Goal: Information Seeking & Learning: Learn about a topic

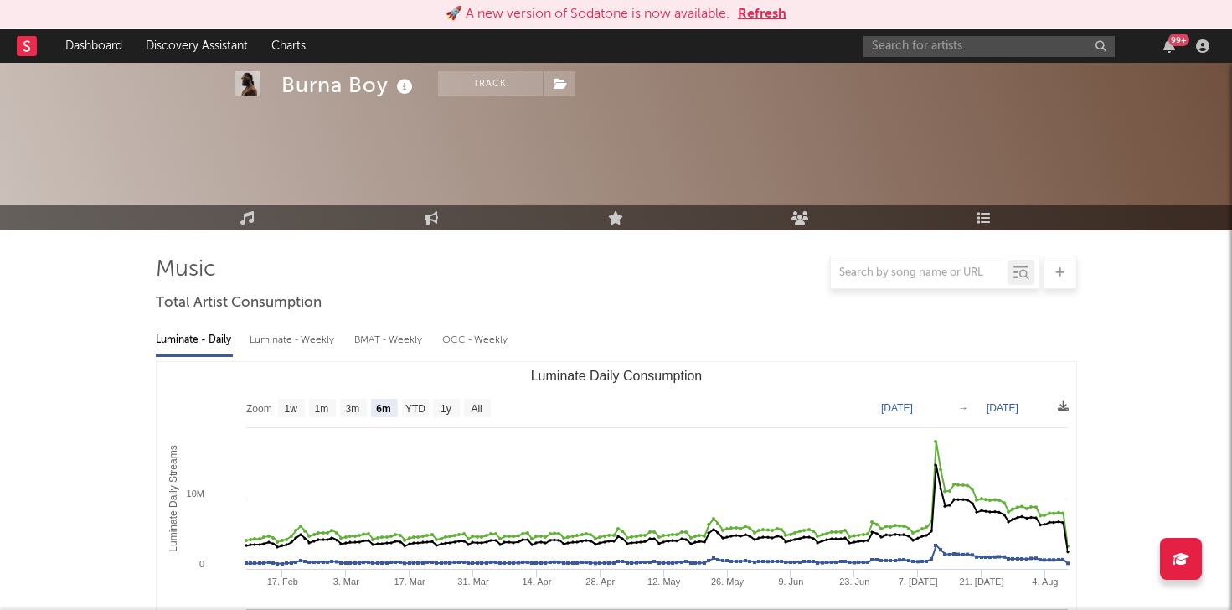
select select "6m"
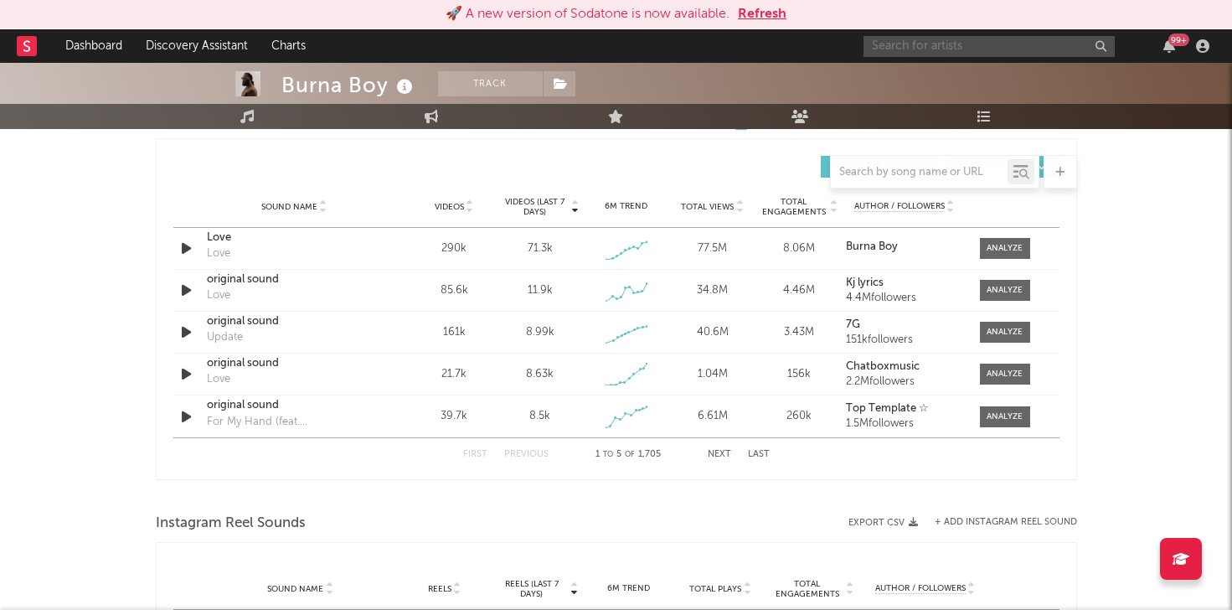
click at [955, 51] on input "text" at bounding box center [989, 46] width 251 height 21
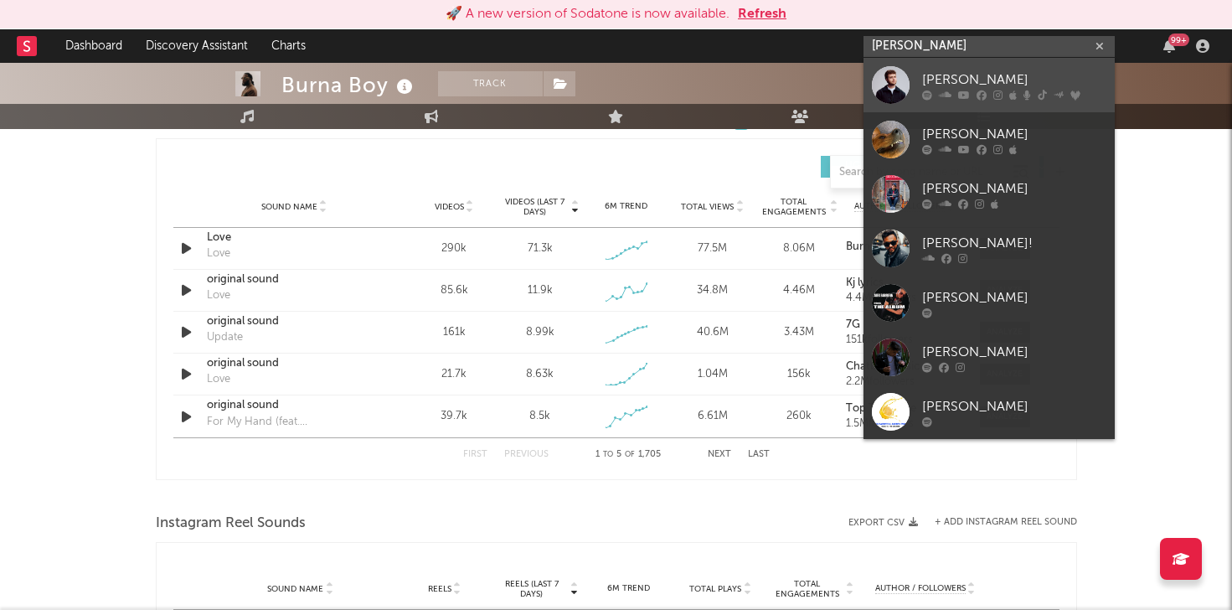
type input "[PERSON_NAME]"
click at [966, 85] on div "[PERSON_NAME]" at bounding box center [1014, 80] width 184 height 20
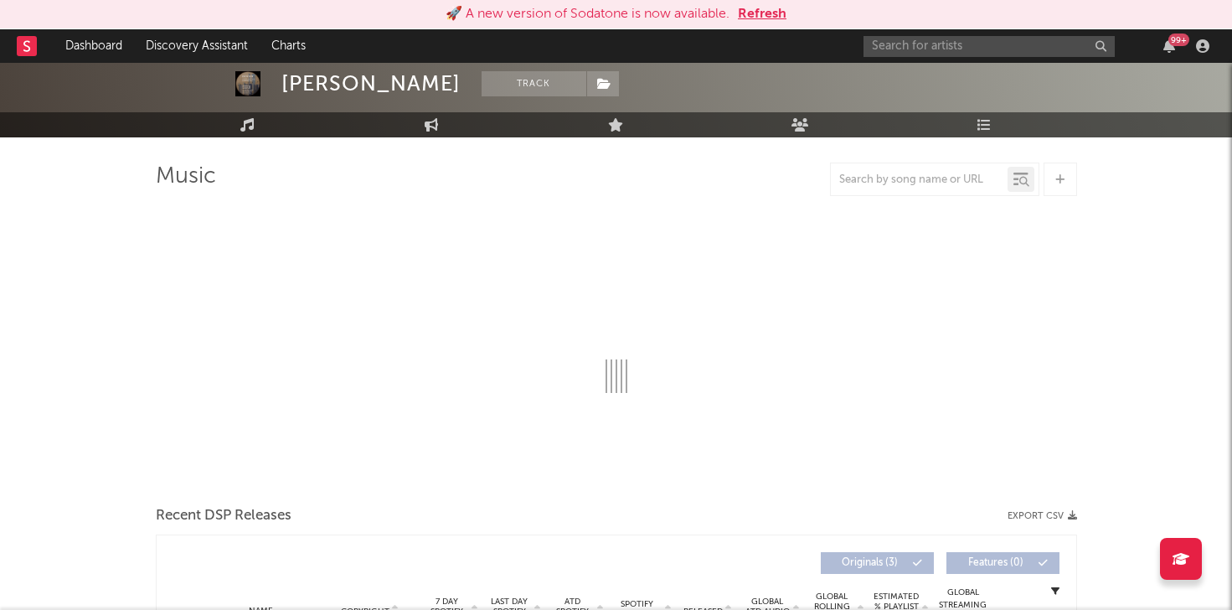
select select "1w"
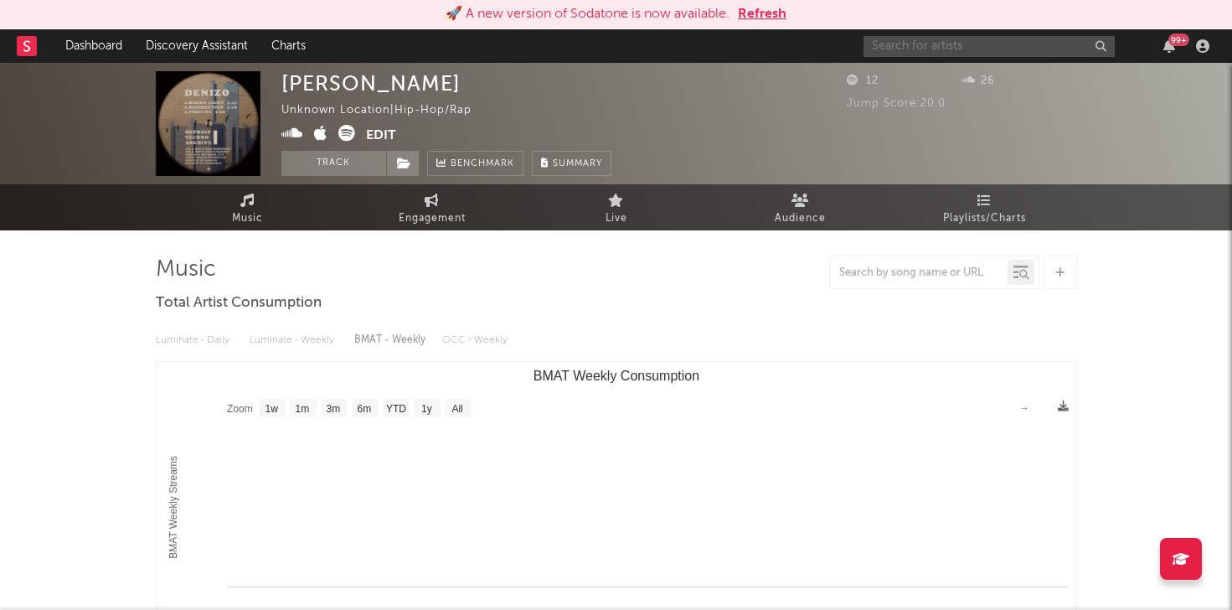
click at [947, 40] on input "text" at bounding box center [989, 46] width 251 height 21
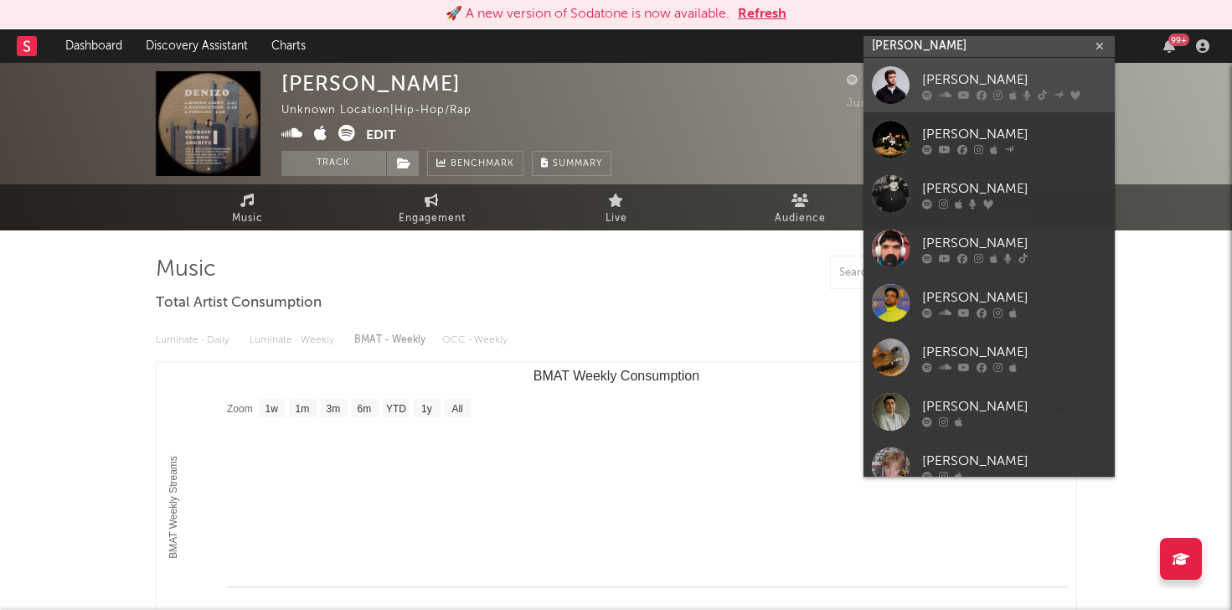
type input "[PERSON_NAME]"
click at [1005, 77] on div "[PERSON_NAME]" at bounding box center [1014, 80] width 184 height 20
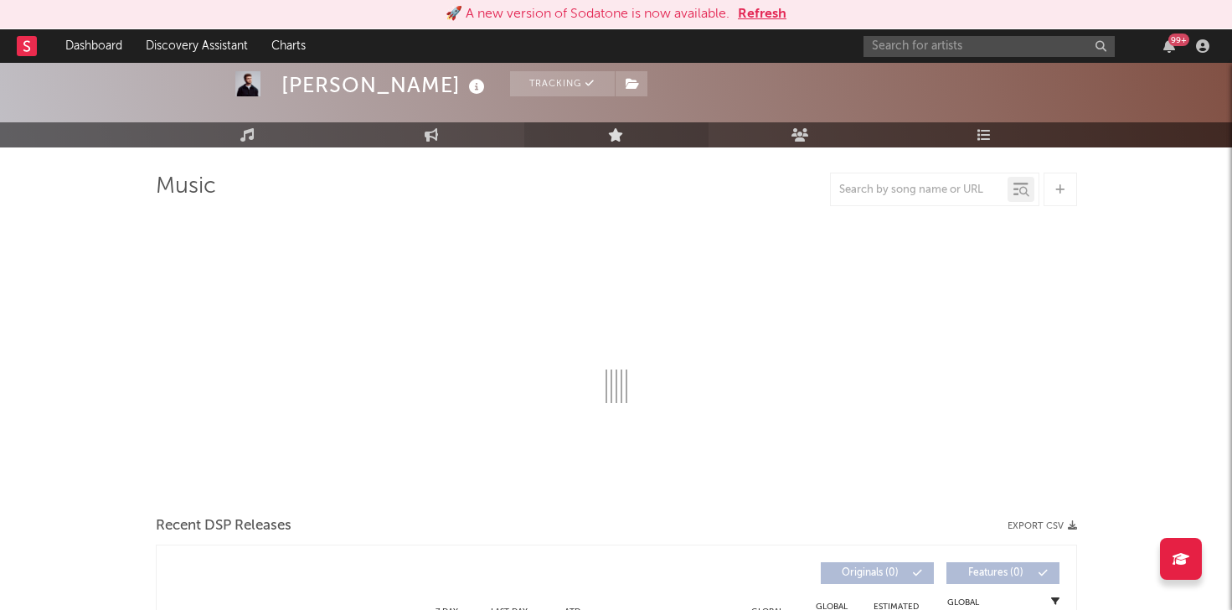
select select "6m"
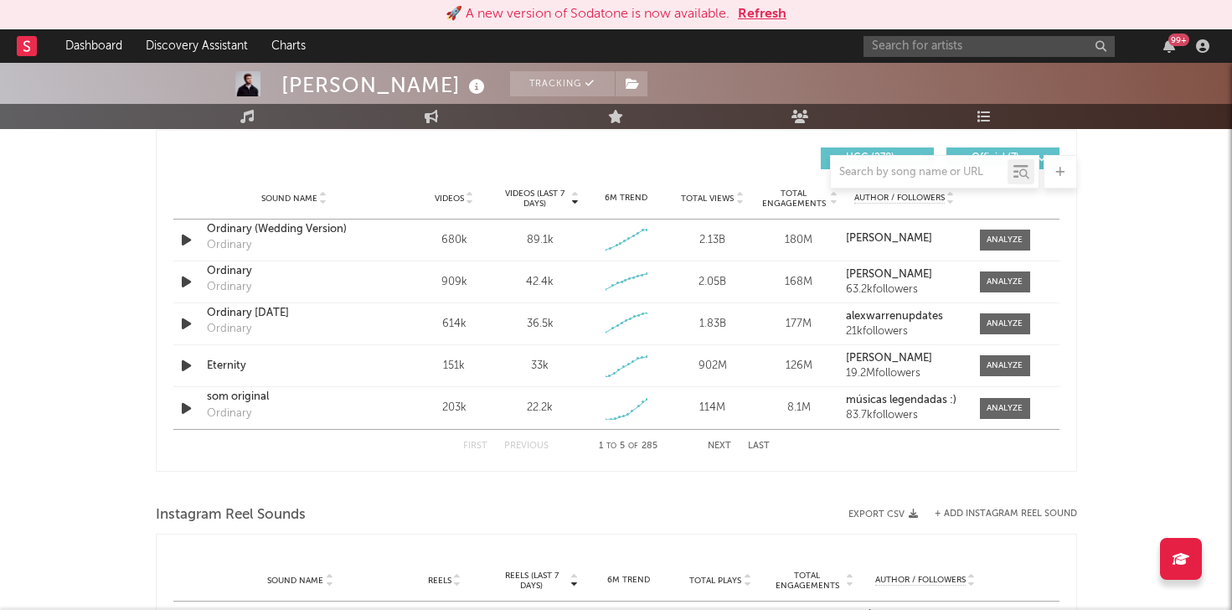
scroll to position [1179, 0]
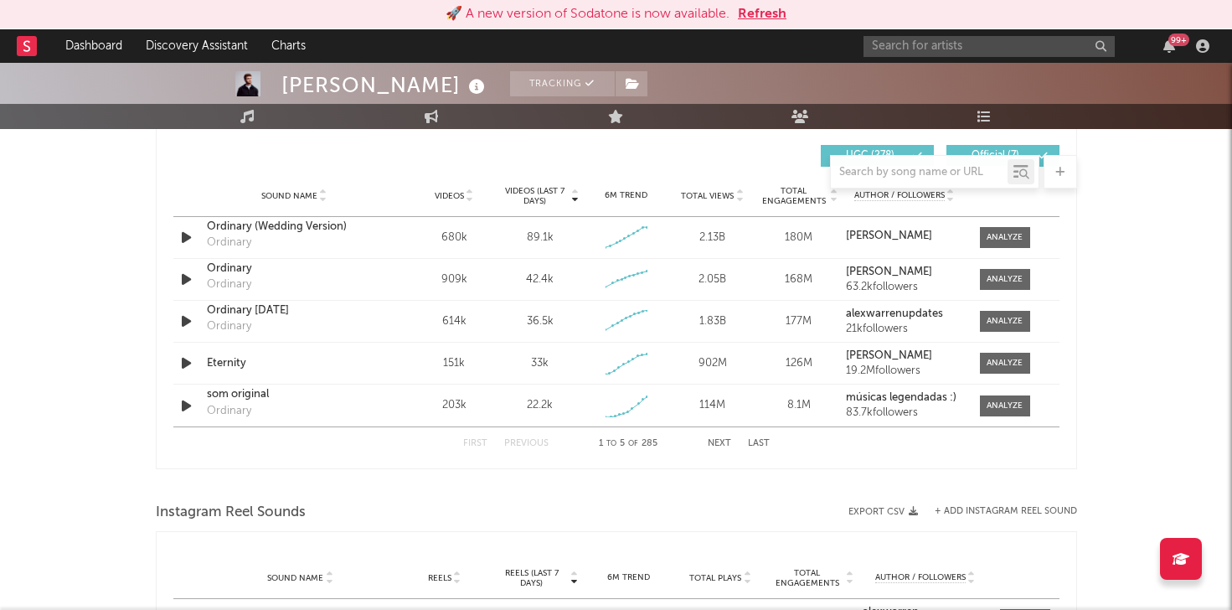
click at [718, 443] on button "Next" at bounding box center [719, 443] width 23 height 9
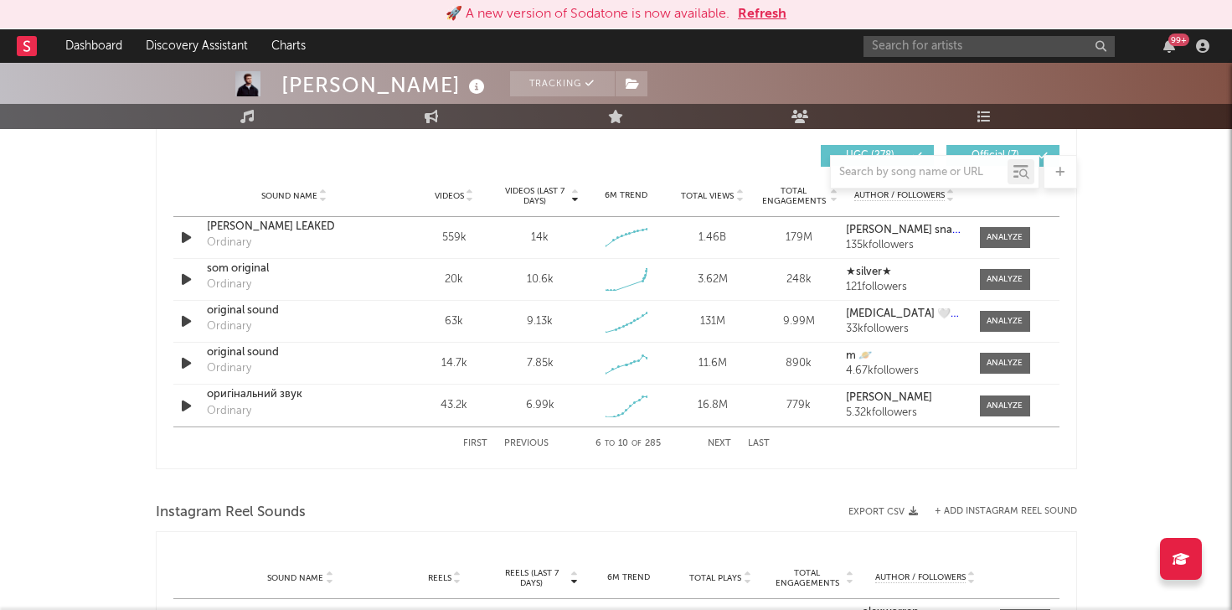
click at [708, 448] on div "First Previous 6 to 10 of 285 Next Last" at bounding box center [616, 443] width 307 height 33
click at [720, 445] on button "Next" at bounding box center [719, 443] width 23 height 9
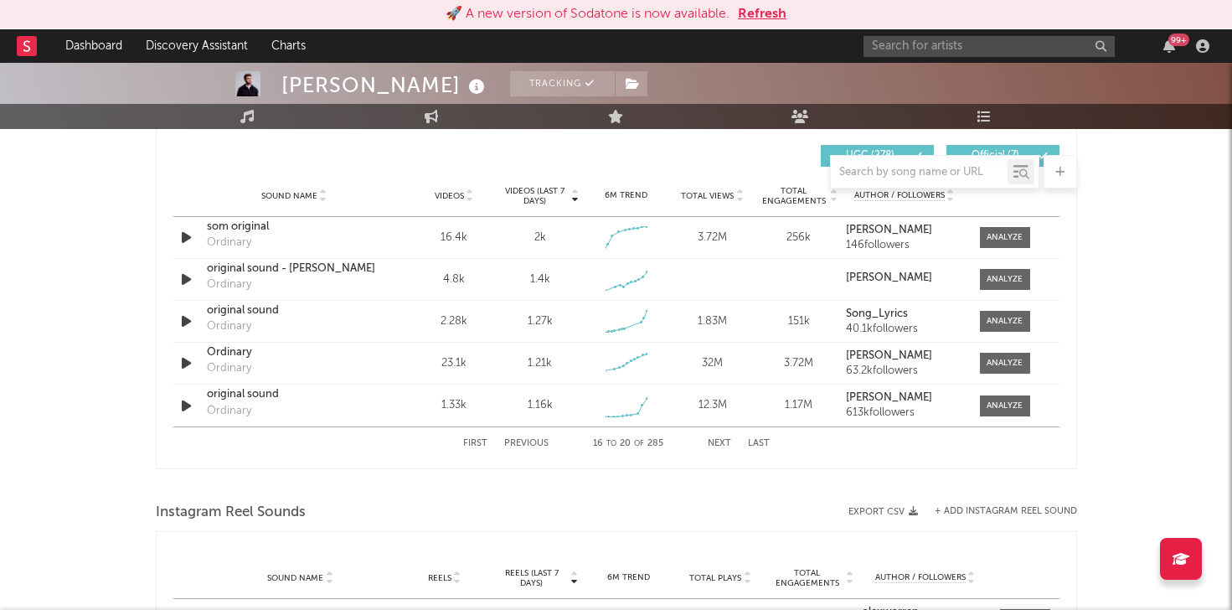
click at [721, 443] on button "Next" at bounding box center [719, 443] width 23 height 9
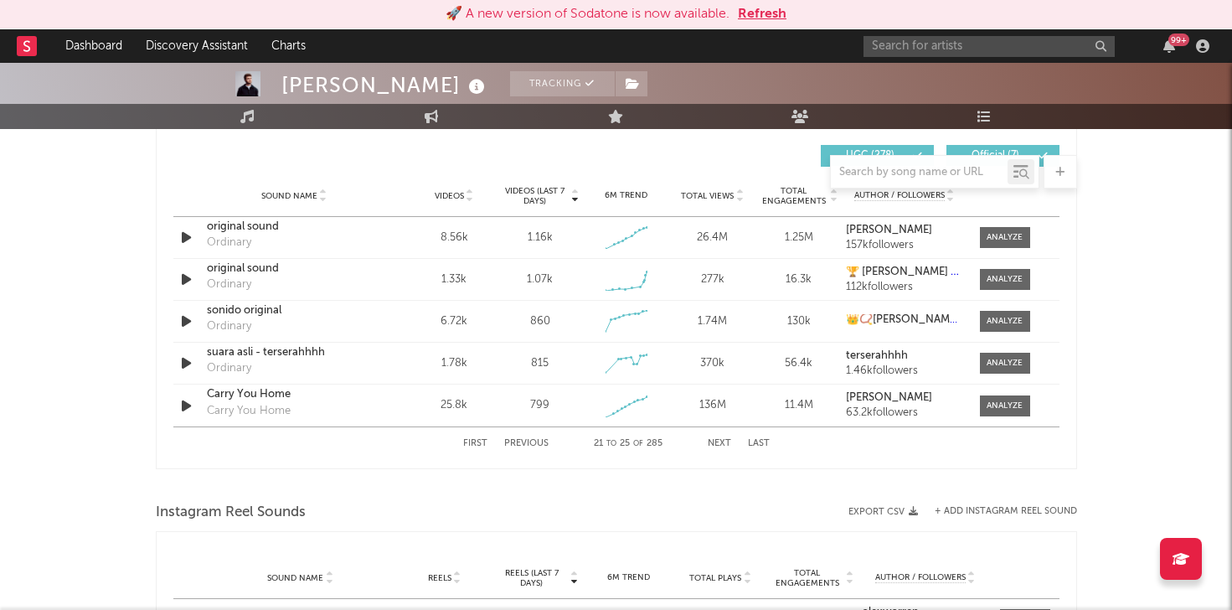
click at [721, 444] on button "Next" at bounding box center [719, 443] width 23 height 9
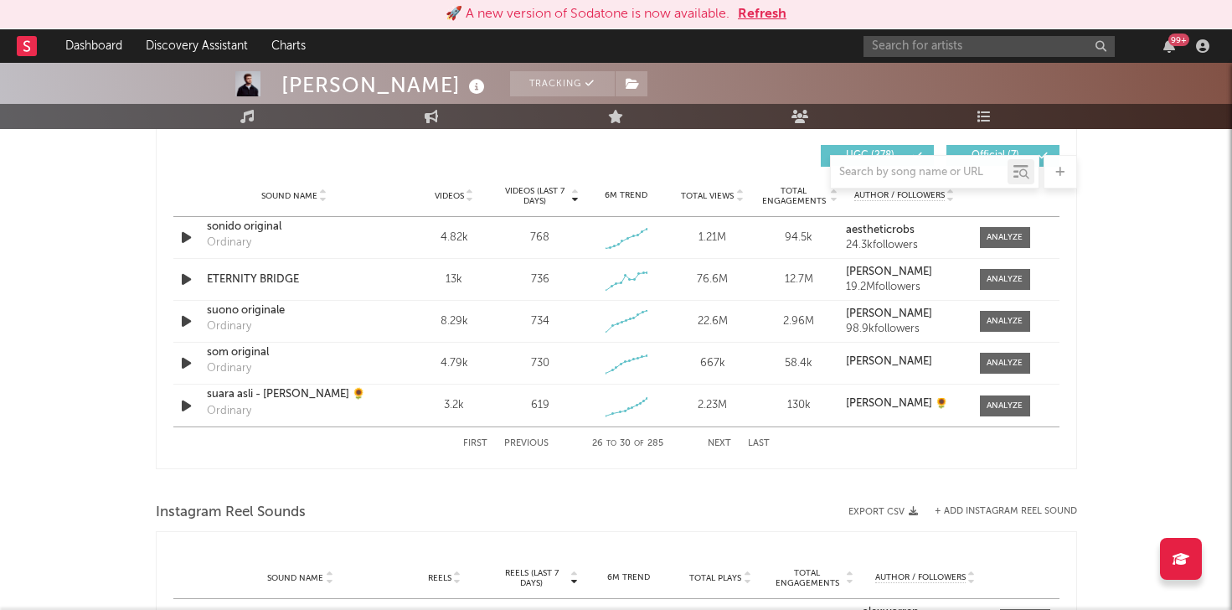
click at [534, 443] on button "Previous" at bounding box center [526, 443] width 44 height 9
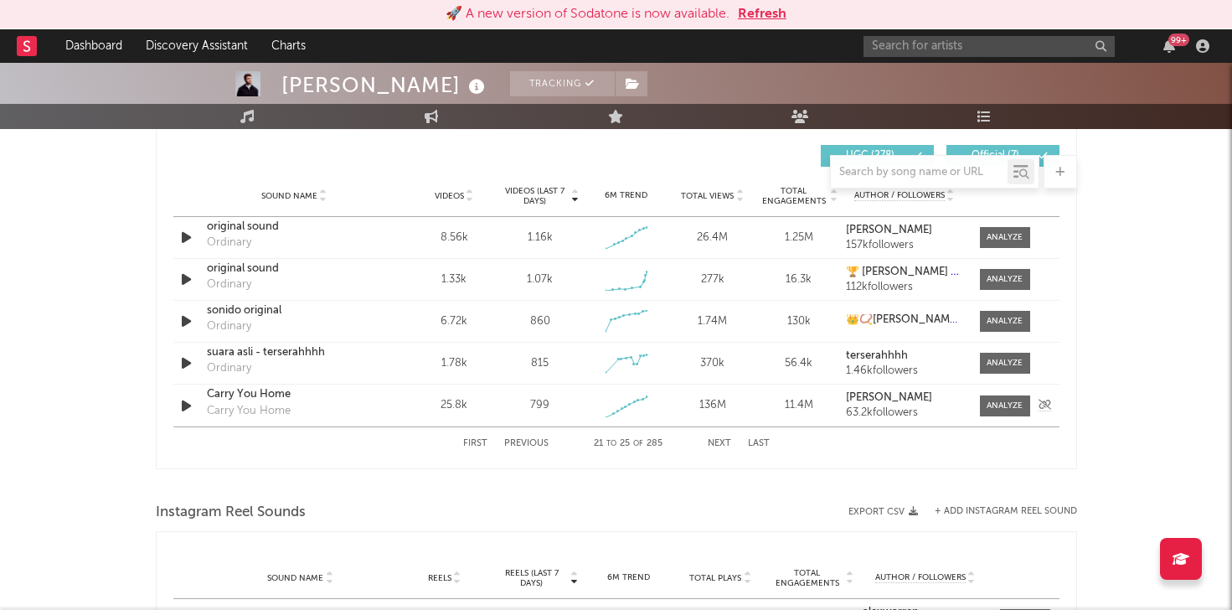
click at [181, 405] on icon "button" at bounding box center [187, 405] width 18 height 21
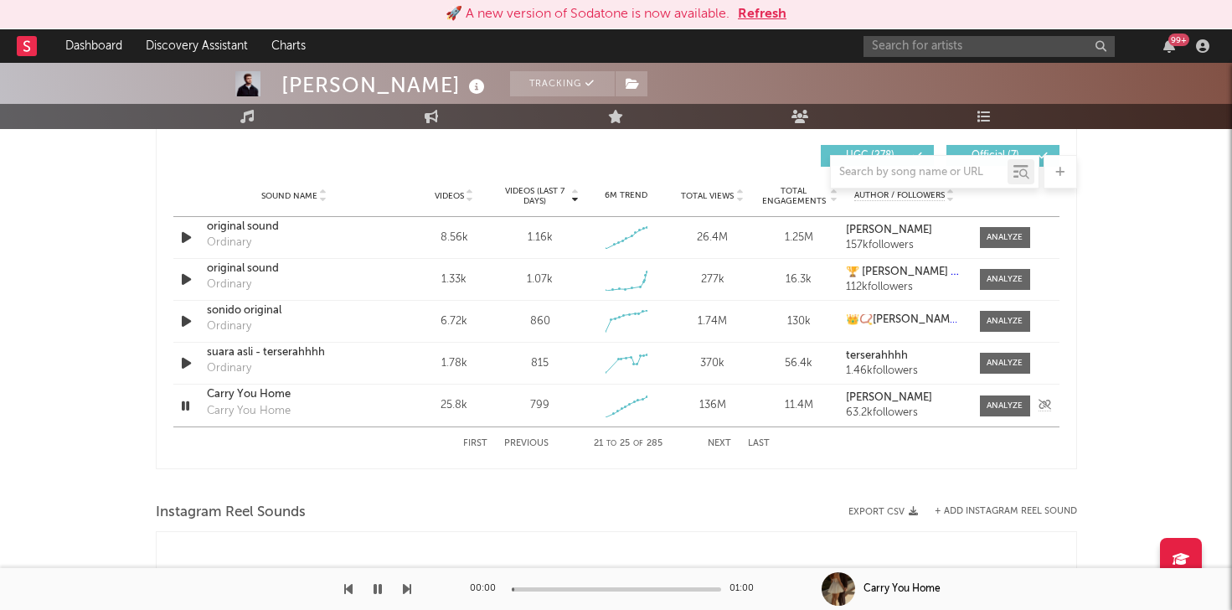
click at [183, 404] on icon "button" at bounding box center [186, 405] width 16 height 21
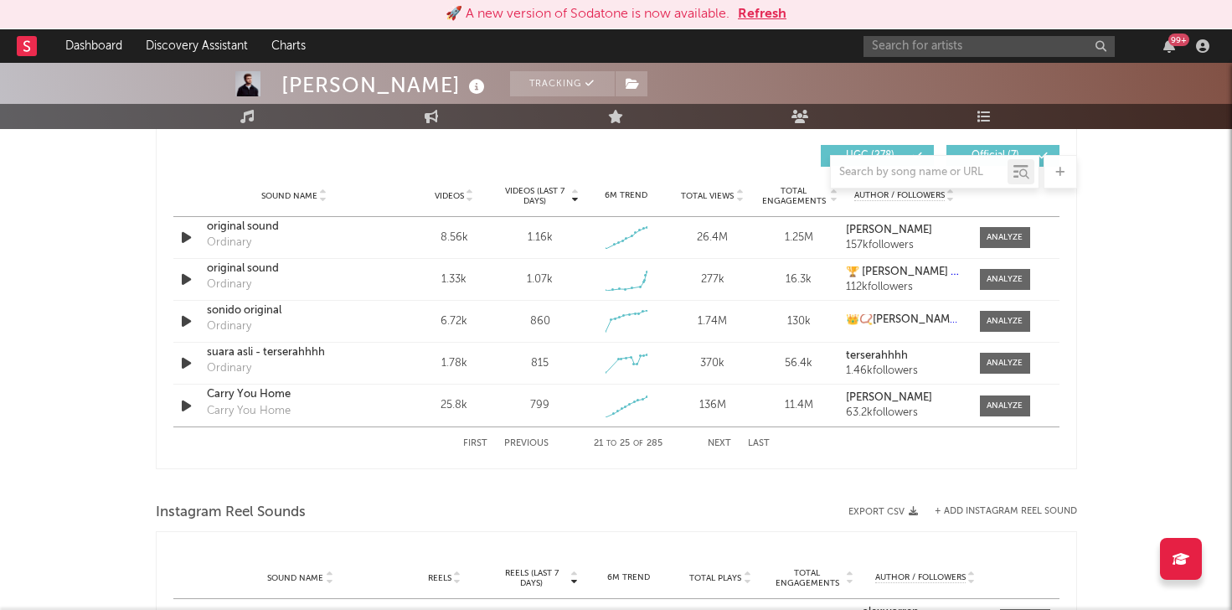
click at [720, 441] on button "Next" at bounding box center [719, 443] width 23 height 9
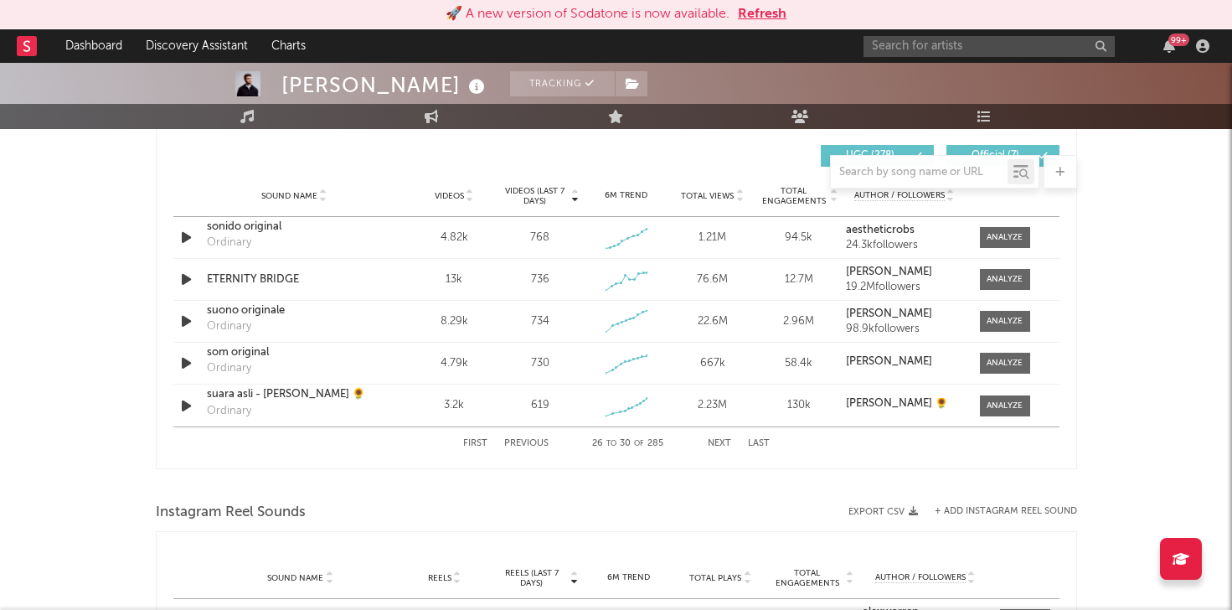
click at [539, 441] on button "Previous" at bounding box center [526, 443] width 44 height 9
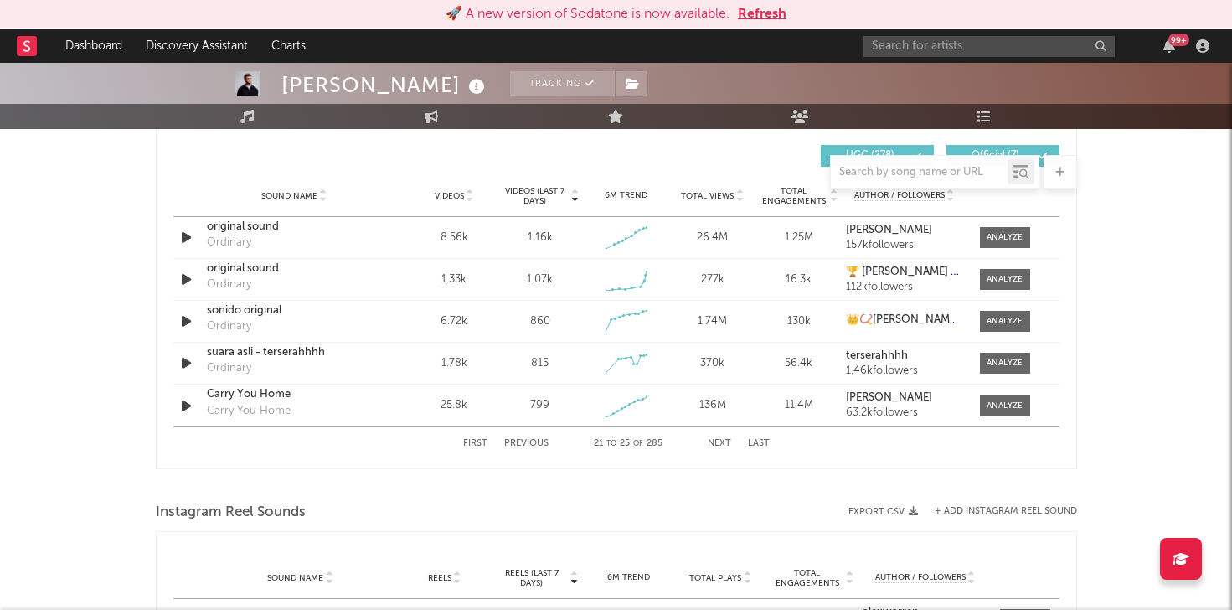
click at [539, 441] on button "Previous" at bounding box center [526, 443] width 44 height 9
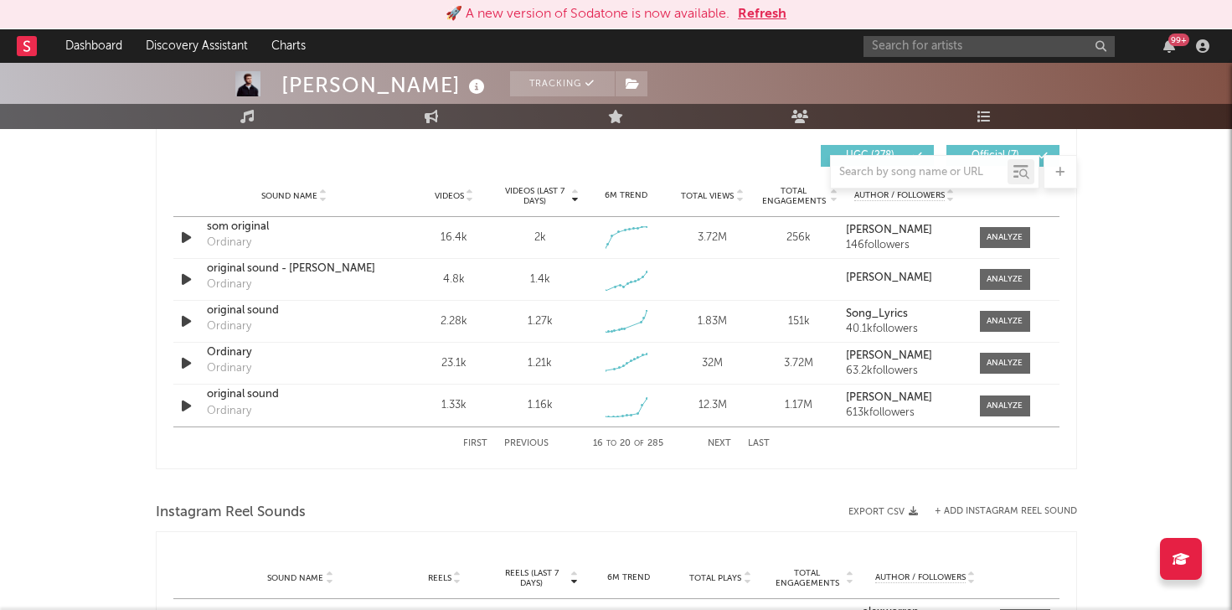
click at [539, 441] on button "Previous" at bounding box center [526, 443] width 44 height 9
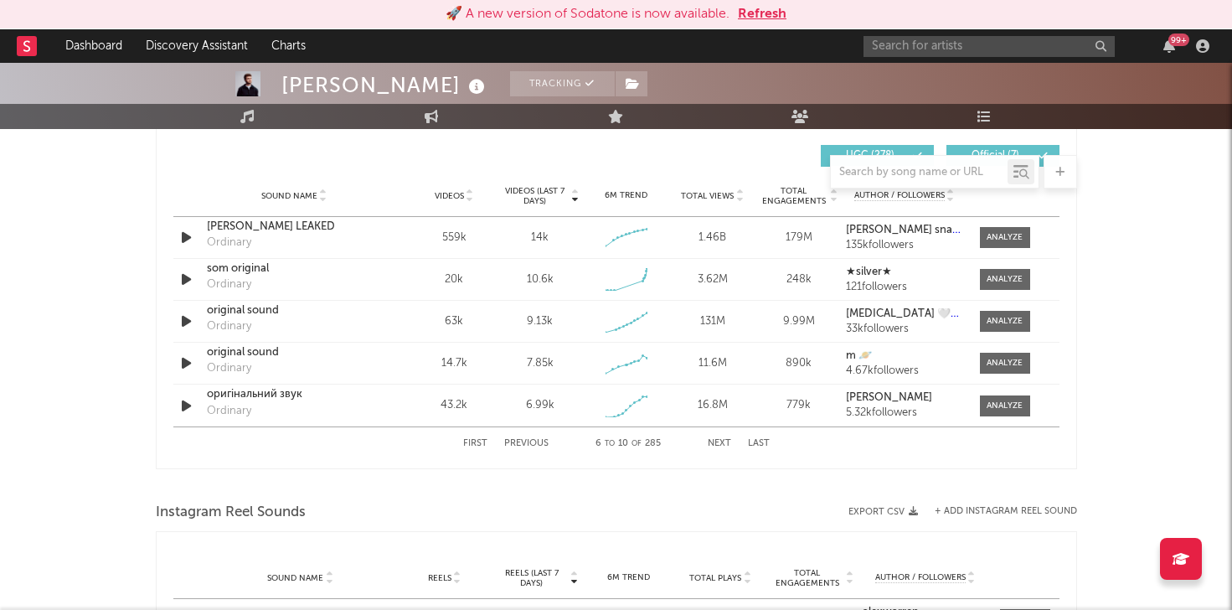
click at [539, 441] on button "Previous" at bounding box center [526, 443] width 44 height 9
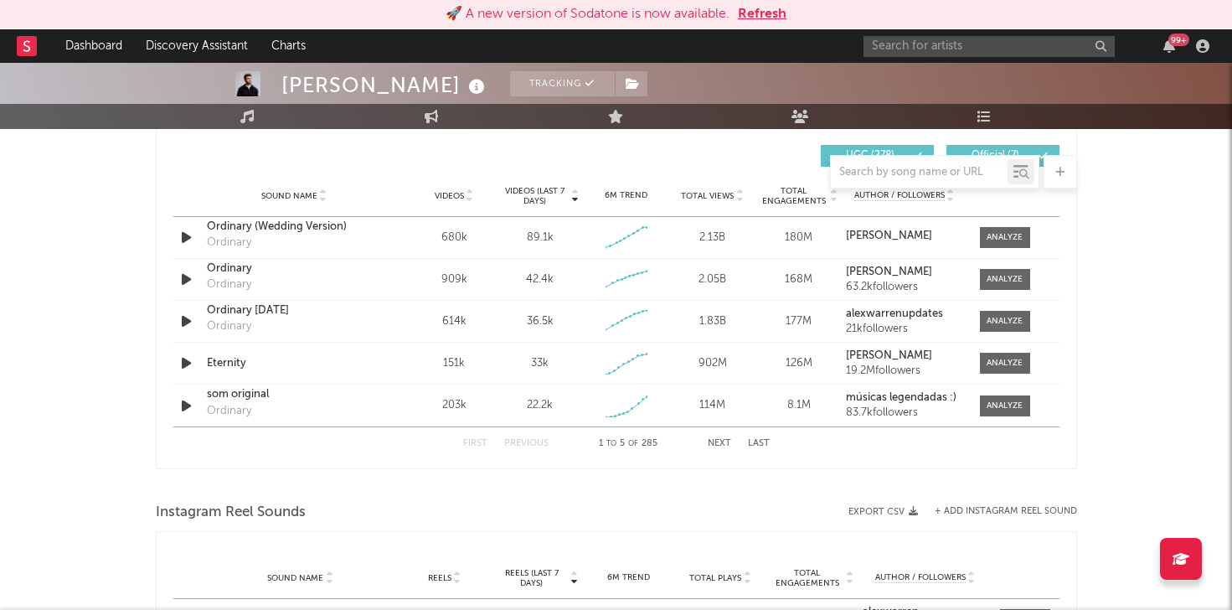
click at [539, 441] on button "Previous" at bounding box center [526, 443] width 44 height 9
click at [187, 241] on icon "button" at bounding box center [187, 237] width 18 height 21
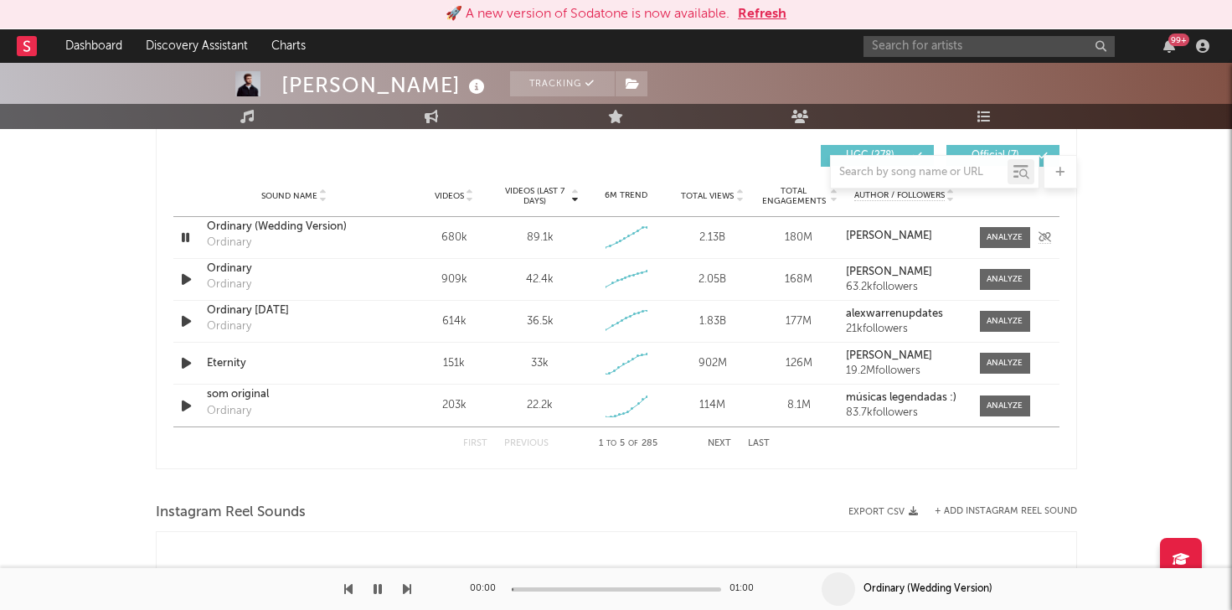
click at [179, 235] on icon "button" at bounding box center [186, 237] width 16 height 21
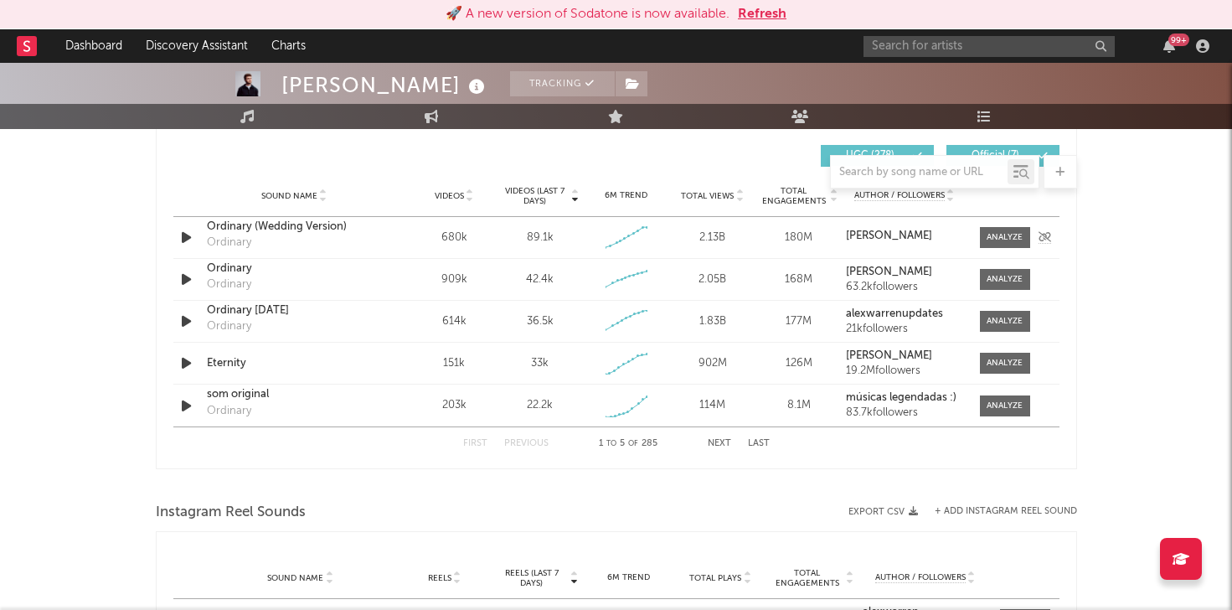
click at [327, 226] on div "Ordinary (Wedding Version)" at bounding box center [294, 227] width 175 height 17
drag, startPoint x: 530, startPoint y: 362, endPoint x: 580, endPoint y: 363, distance: 49.4
click at [580, 363] on div "Videos (last 7 days) 33k" at bounding box center [540, 363] width 86 height 17
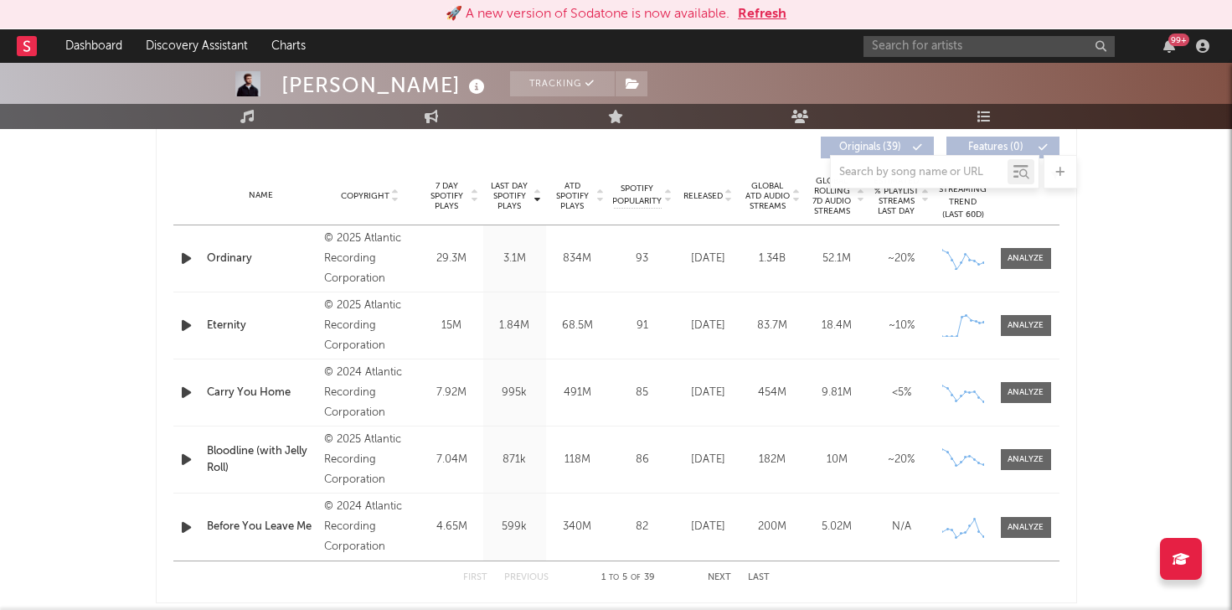
scroll to position [0, 0]
